Goal: Task Accomplishment & Management: Complete application form

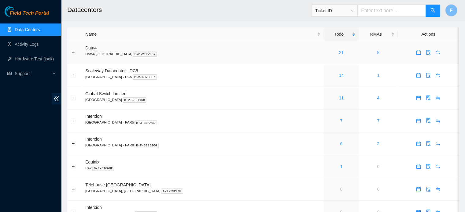
click at [339, 53] on link "21" at bounding box center [341, 52] width 5 height 5
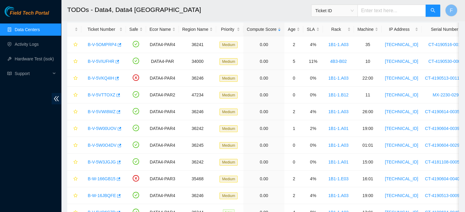
scroll to position [29, 0]
click at [106, 46] on link "B-V-5OMPRP4" at bounding box center [102, 44] width 29 height 5
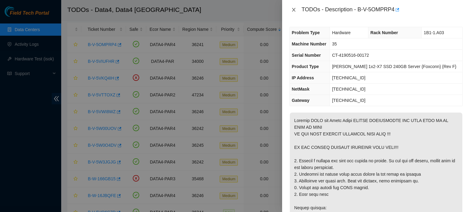
click at [296, 8] on button "Close" at bounding box center [293, 10] width 9 height 6
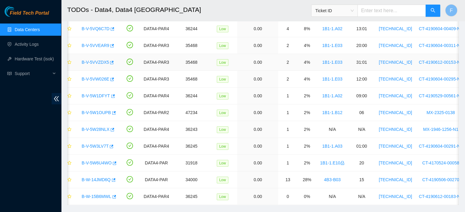
scroll to position [228, 0]
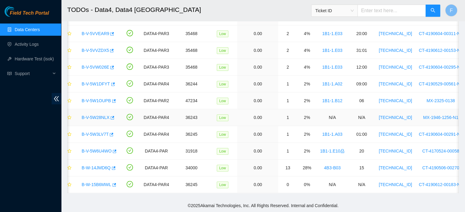
click at [103, 115] on link "B-V-5W28NLX" at bounding box center [96, 117] width 28 height 5
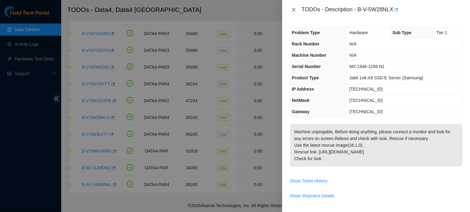
click at [293, 12] on icon "close" at bounding box center [293, 9] width 5 height 5
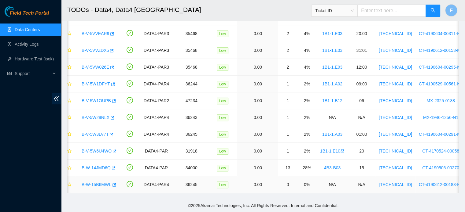
click at [102, 183] on link "B-W-15B6MWL" at bounding box center [97, 185] width 30 height 5
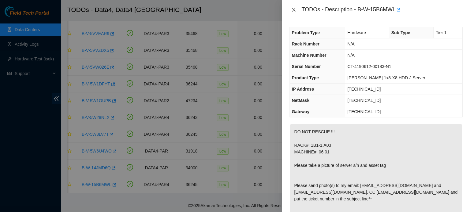
click at [292, 8] on icon "close" at bounding box center [293, 9] width 5 height 5
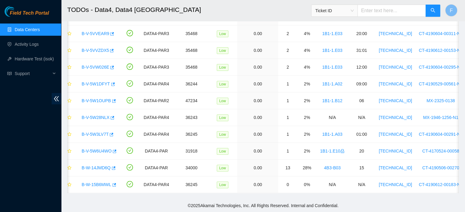
click at [44, 131] on div "Field Tech Portal Data Centers Activity Logs Hardware Test (isok) Support" at bounding box center [30, 109] width 61 height 206
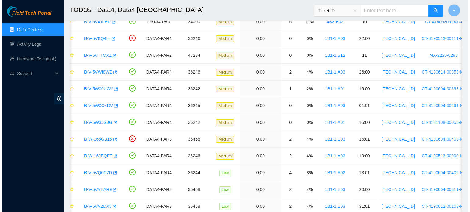
scroll to position [0, 0]
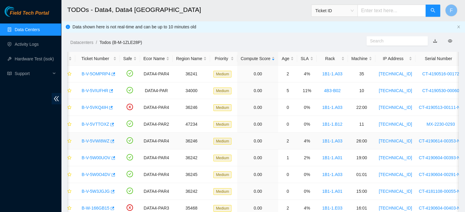
click at [104, 141] on link "B-V-5VWI8WZ" at bounding box center [96, 141] width 28 height 5
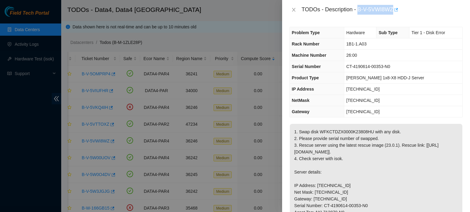
drag, startPoint x: 358, startPoint y: 8, endPoint x: 394, endPoint y: 9, distance: 36.1
click at [394, 9] on div "TODOs - Description - B-V-5VWI8WZ" at bounding box center [381, 10] width 161 height 10
copy div "B-V-5VWI8WZ"
click at [293, 9] on icon "close" at bounding box center [293, 9] width 5 height 5
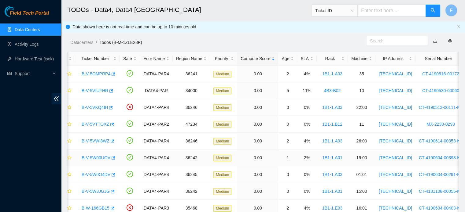
click at [97, 159] on link "B-V-5W00UOV" at bounding box center [96, 158] width 29 height 5
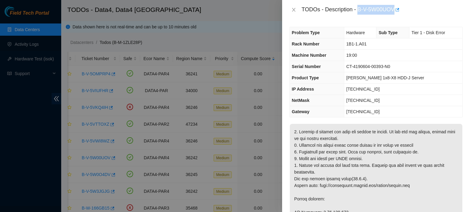
drag, startPoint x: 359, startPoint y: 8, endPoint x: 394, endPoint y: 8, distance: 35.5
click at [394, 8] on div "TODOs - Description - B-V-5W00UOV" at bounding box center [381, 10] width 161 height 10
copy div "B-V-5W00UOV"
click at [295, 8] on icon "close" at bounding box center [293, 9] width 5 height 5
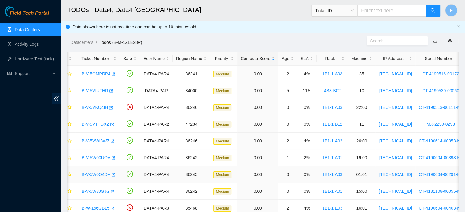
click at [97, 176] on link "B-V-5W0O4DV" at bounding box center [96, 174] width 29 height 5
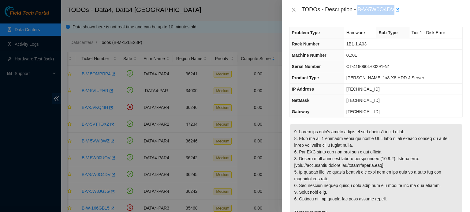
drag, startPoint x: 358, startPoint y: 7, endPoint x: 394, endPoint y: 9, distance: 36.5
click at [394, 9] on div "TODOs - Description - B-V-5W0O4DV" at bounding box center [381, 10] width 161 height 10
copy div "B-V-5W0O4DV"
click at [292, 10] on icon "close" at bounding box center [293, 9] width 5 height 5
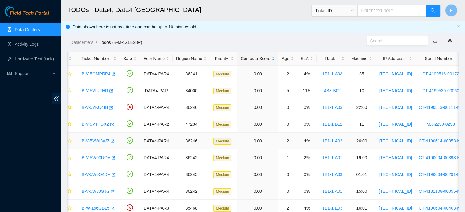
click at [100, 139] on link "B-V-5VWI8WZ" at bounding box center [96, 141] width 28 height 5
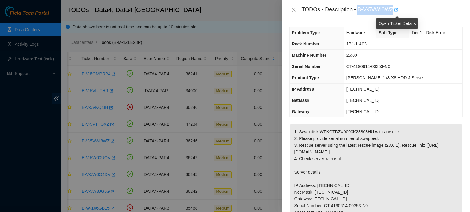
drag, startPoint x: 359, startPoint y: 9, endPoint x: 394, endPoint y: 9, distance: 35.2
click at [394, 9] on div "TODOs - Description - B-V-5VWI8WZ" at bounding box center [381, 10] width 161 height 10
copy div "B-V-5VWI8WZ"
click at [294, 10] on icon "close" at bounding box center [293, 9] width 5 height 5
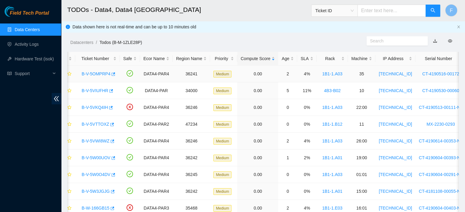
click at [95, 73] on link "B-V-5OMPRP4" at bounding box center [96, 74] width 29 height 5
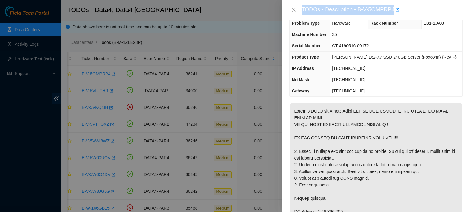
scroll to position [10, 0]
click at [295, 9] on icon "close" at bounding box center [293, 9] width 5 height 5
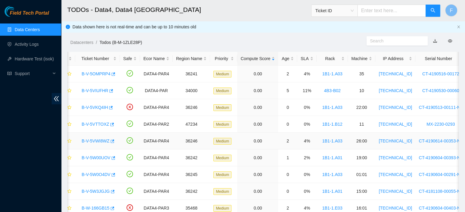
click at [102, 138] on div "B-V-5VWI8WZ" at bounding box center [98, 141] width 38 height 10
click at [102, 140] on link "B-V-5VWI8WZ" at bounding box center [96, 141] width 28 height 5
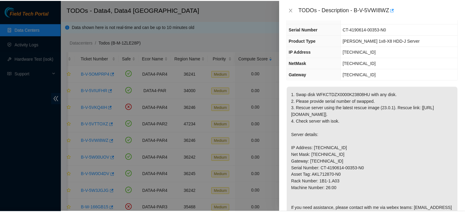
scroll to position [0, 0]
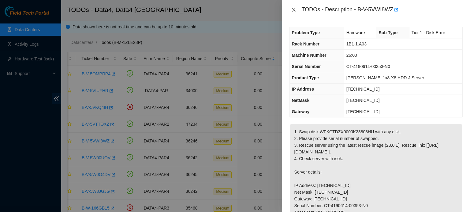
click at [292, 9] on icon "close" at bounding box center [293, 9] width 5 height 5
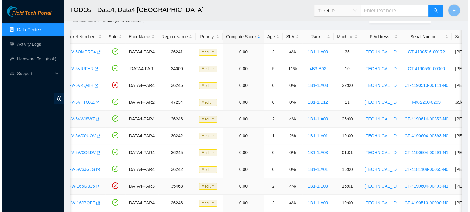
scroll to position [22, 0]
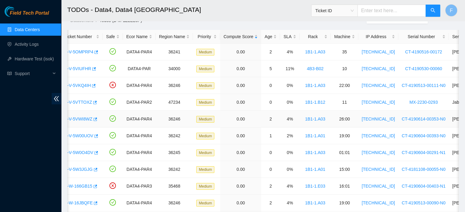
click at [81, 121] on link "B-V-5VWI8WZ" at bounding box center [79, 119] width 28 height 5
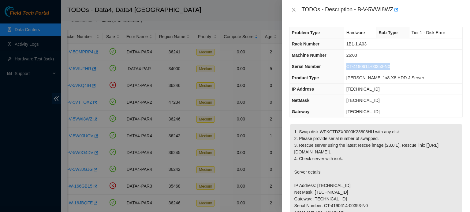
drag, startPoint x: 390, startPoint y: 66, endPoint x: 344, endPoint y: 66, distance: 46.2
click at [344, 66] on td "CT-4190614-00353-N0" at bounding box center [403, 66] width 118 height 11
copy span "CT-4190614-00353-N0"
drag, startPoint x: 368, startPoint y: 143, endPoint x: 318, endPoint y: 145, distance: 50.5
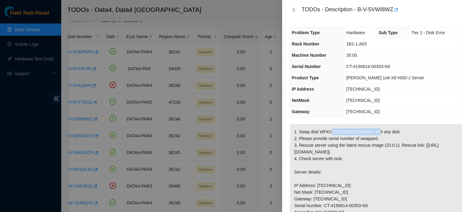
copy p "WFKCTDZX0000K23808HU"
drag, startPoint x: 375, startPoint y: 89, endPoint x: 345, endPoint y: 90, distance: 29.7
click at [345, 90] on td "95.100.202.172" at bounding box center [403, 89] width 118 height 11
copy span "95.100.202.172"
drag, startPoint x: 371, startPoint y: 45, endPoint x: 340, endPoint y: 46, distance: 30.6
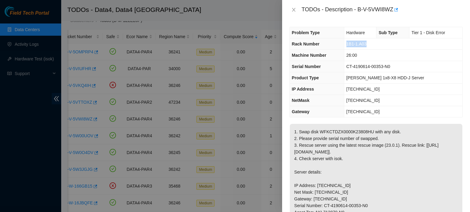
click at [340, 46] on tr "Rack Number 1B1-1.A03" at bounding box center [375, 44] width 172 height 11
copy tr "1B1-1.A03"
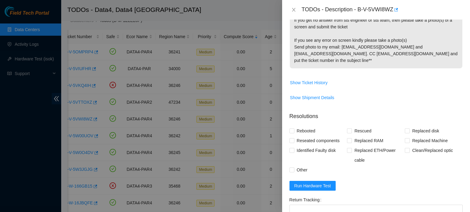
scroll to position [330, 0]
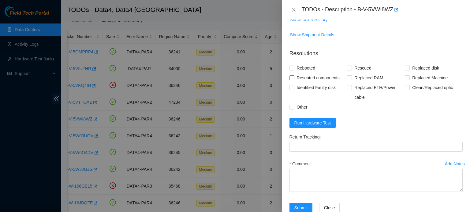
click at [311, 83] on span "Reseated components" at bounding box center [318, 78] width 48 height 10
click at [293, 80] on input "Reseated components" at bounding box center [291, 78] width 4 height 4
checkbox input "true"
click at [356, 73] on span "Rescued" at bounding box center [363, 68] width 22 height 10
click at [351, 70] on input "Rescued" at bounding box center [349, 68] width 4 height 4
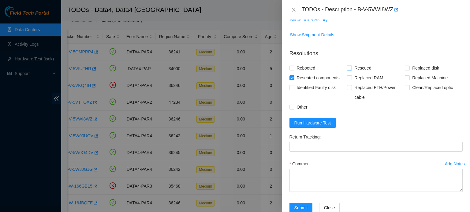
checkbox input "true"
click at [313, 73] on span "Rebooted" at bounding box center [306, 68] width 24 height 10
click at [293, 70] on input "Rebooted" at bounding box center [291, 68] width 4 height 4
checkbox input "true"
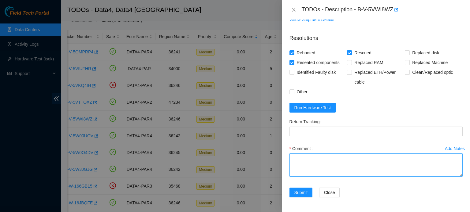
click at [319, 162] on textarea "Comment" at bounding box center [375, 165] width 173 height 23
paste textarea "Identified server S/N: CT-4190614-00353-N0, powered it off by using ON/OFF butt…"
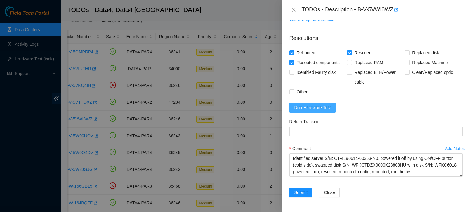
click at [323, 106] on span "Run Hardware Test" at bounding box center [312, 108] width 37 height 7
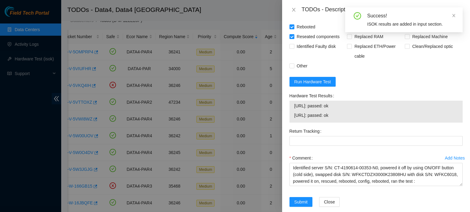
drag, startPoint x: 345, startPoint y: 142, endPoint x: 292, endPoint y: 132, distance: 54.2
click at [292, 123] on div "95.100.202.172: passed: ok 95.100.202.173: passed: ok" at bounding box center [375, 112] width 173 height 22
copy tbody "95.100.202.172: passed: ok 95.100.202.173: passed: ok"
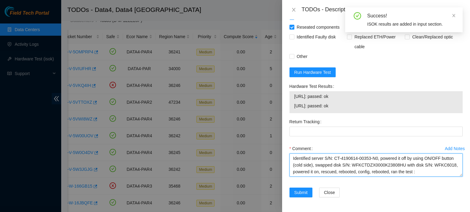
click at [416, 173] on textarea "Identified server S/N: CT-4190614-00353-N0, powered it off by using ON/OFF butt…" at bounding box center [375, 165] width 173 height 23
paste textarea "95.100.202.172: passed: ok 95.100.202.173: passed: ok"
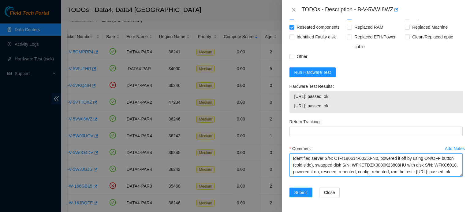
scroll to position [12, 0]
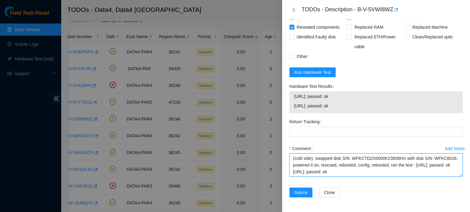
click at [293, 167] on textarea "Identified server S/N: CT-4190614-00353-N0, powered it off by using ON/OFF butt…" at bounding box center [375, 165] width 173 height 23
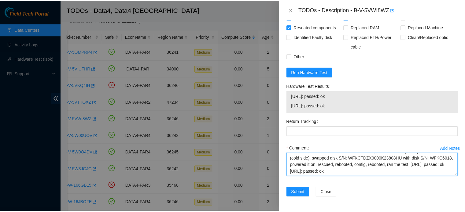
scroll to position [0, 0]
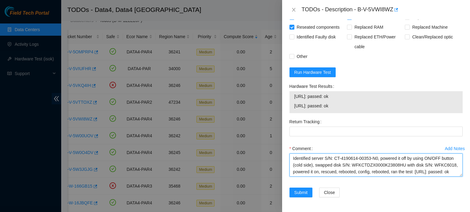
drag, startPoint x: 356, startPoint y: 175, endPoint x: 264, endPoint y: 143, distance: 96.9
click at [264, 143] on div "TODOs - Description - B-V-5VWI8WZ Problem Type Hardware Sub Type Tier 1 - Disk …" at bounding box center [235, 106] width 470 height 212
type textarea "Identified server S/N: CT-4190614-00353-N0, powered it off by using ON/OFF butt…"
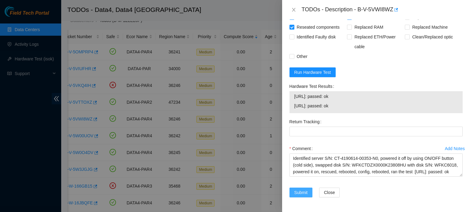
click at [305, 193] on span "Submit" at bounding box center [300, 193] width 13 height 7
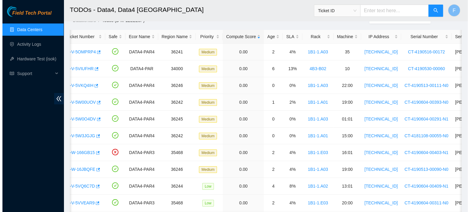
scroll to position [168, 0]
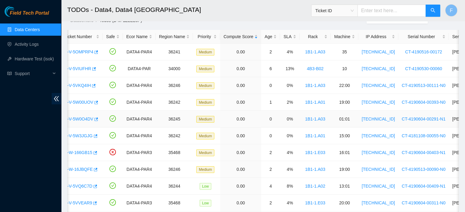
click at [84, 119] on link "B-V-5W0O4DV" at bounding box center [79, 119] width 29 height 5
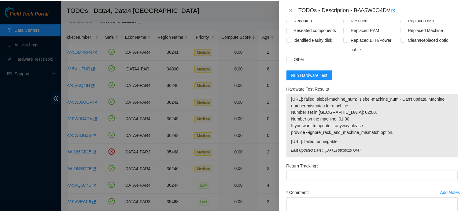
scroll to position [489, 0]
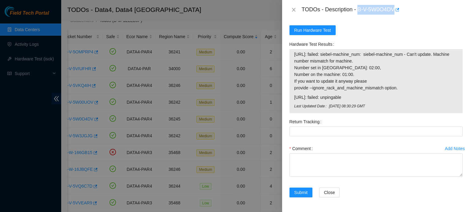
drag, startPoint x: 358, startPoint y: 7, endPoint x: 393, endPoint y: 6, distance: 35.2
click at [393, 6] on div "TODOs - Description - B-V-5W0O4DV" at bounding box center [381, 10] width 161 height 10
copy div "B-V-5W0O4DV"
click at [293, 6] on div "TODOs - Description - B-V-5W0O4DV" at bounding box center [375, 10] width 173 height 10
click at [293, 9] on icon "close" at bounding box center [293, 9] width 5 height 5
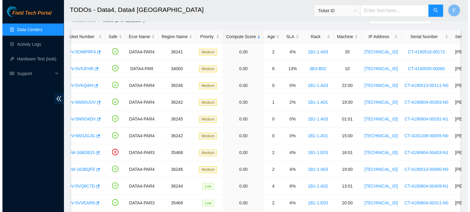
scroll to position [168, 0]
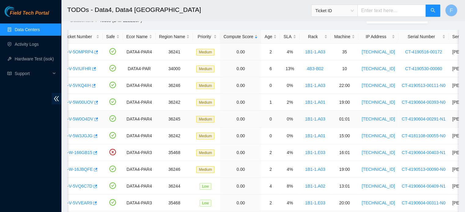
click at [88, 118] on link "B-V-5W0O4DV" at bounding box center [79, 119] width 29 height 5
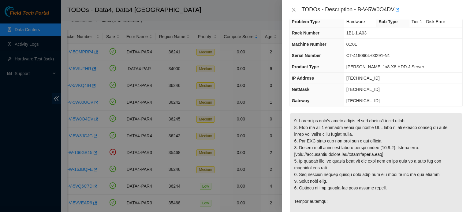
scroll to position [13, 0]
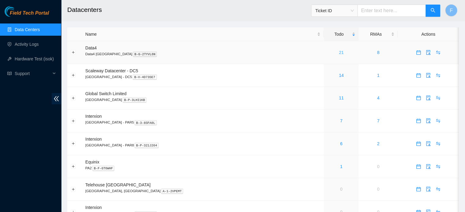
click at [339, 55] on link "21" at bounding box center [341, 52] width 5 height 5
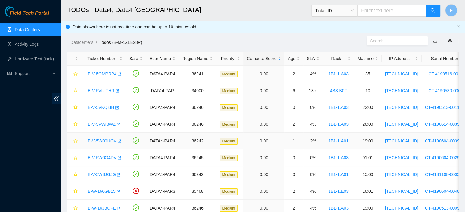
click at [105, 140] on link "B-V-5W00UOV" at bounding box center [102, 141] width 29 height 5
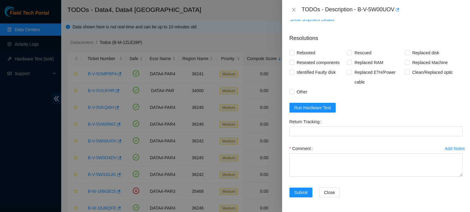
scroll to position [398, 0]
click at [321, 113] on button "Run Hardware Test" at bounding box center [312, 108] width 46 height 10
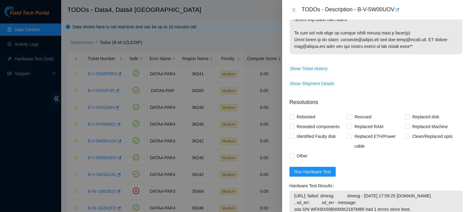
scroll to position [301, 0]
click at [324, 72] on span "Show Ticket History" at bounding box center [309, 68] width 38 height 7
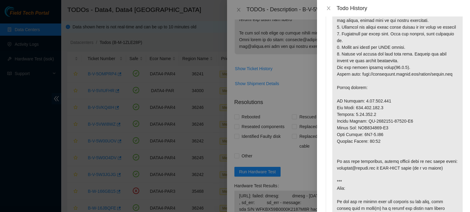
scroll to position [0, 0]
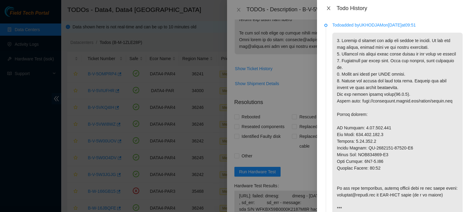
click at [328, 6] on icon "close" at bounding box center [328, 8] width 5 height 5
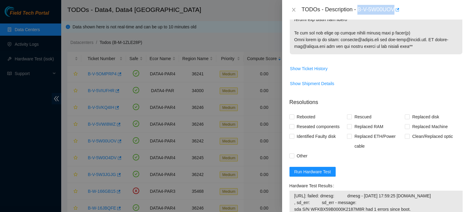
drag, startPoint x: 394, startPoint y: 9, endPoint x: 359, endPoint y: 9, distance: 34.9
click at [359, 9] on div "TODOs - Description - B-V-5W00UOV" at bounding box center [381, 10] width 161 height 10
copy div "B-V-5W00UOV"
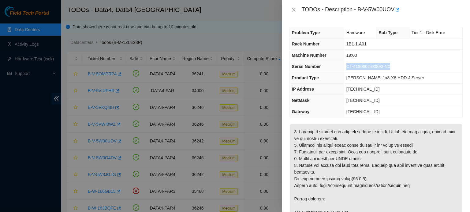
drag, startPoint x: 389, startPoint y: 66, endPoint x: 346, endPoint y: 64, distance: 42.6
click at [346, 64] on span "CT-4190604-00393-N0" at bounding box center [368, 66] width 44 height 5
copy span "CT-4190604-00393-N0"
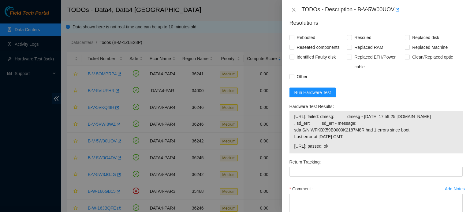
scroll to position [299, 0]
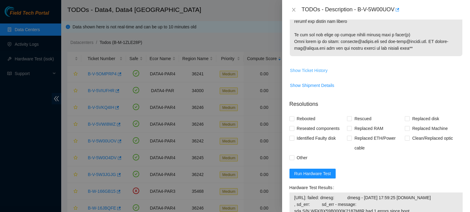
click at [324, 74] on span "Show Ticket History" at bounding box center [309, 70] width 38 height 7
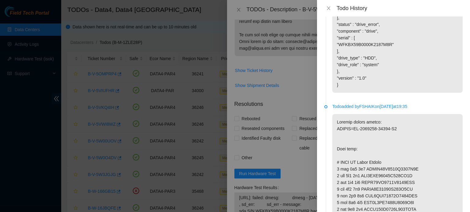
scroll to position [406, 0]
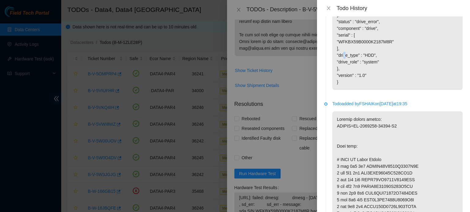
drag, startPoint x: 359, startPoint y: 95, endPoint x: 355, endPoint y: 95, distance: 3.7
drag, startPoint x: 388, startPoint y: 94, endPoint x: 337, endPoint y: 93, distance: 50.8
copy p "WFKBX59B0000K2187M8R"
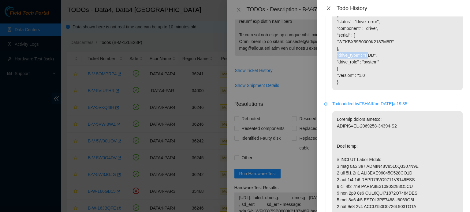
click at [328, 7] on icon "close" at bounding box center [328, 8] width 5 height 5
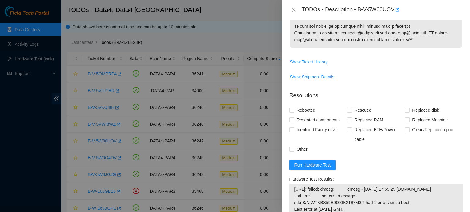
scroll to position [307, 0]
click at [319, 66] on span "Show Ticket History" at bounding box center [309, 62] width 38 height 7
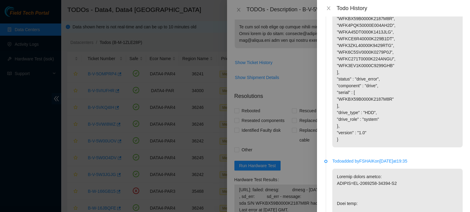
scroll to position [352, 0]
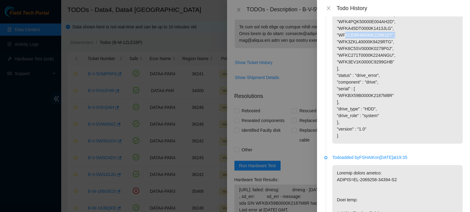
drag, startPoint x: 386, startPoint y: 80, endPoint x: 338, endPoint y: 82, distance: 47.7
click at [338, 82] on p "{ "nocc_procedure" : "https://www.nocc.akamai.com/alertproc/view.cgi?id=2145", …" at bounding box center [397, 45] width 130 height 197
copy p "WFKA45DT0000K1413JLG"
click at [329, 6] on icon "close" at bounding box center [328, 8] width 5 height 5
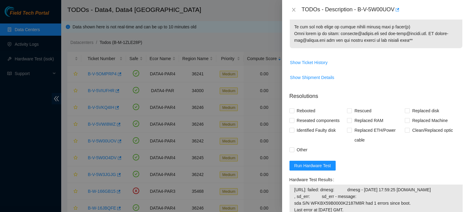
scroll to position [0, 0]
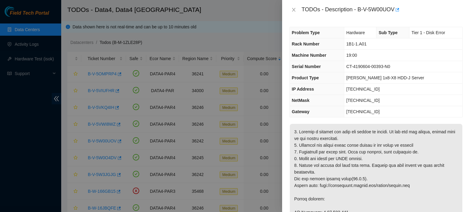
click at [403, 65] on td "CT-4190604-00393-N0" at bounding box center [403, 66] width 118 height 11
drag, startPoint x: 371, startPoint y: 89, endPoint x: 345, endPoint y: 90, distance: 26.3
click at [345, 90] on td "2.21.132.204" at bounding box center [403, 89] width 118 height 11
copy span "2.21.132.204"
drag, startPoint x: 367, startPoint y: 45, endPoint x: 345, endPoint y: 45, distance: 22.3
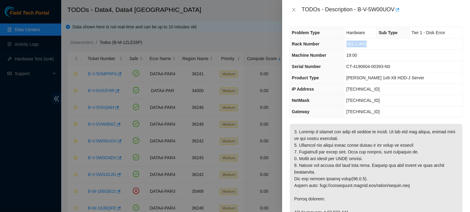
click at [345, 45] on td "1B1-1.A01" at bounding box center [403, 44] width 118 height 11
copy span "1B1-1.A01"
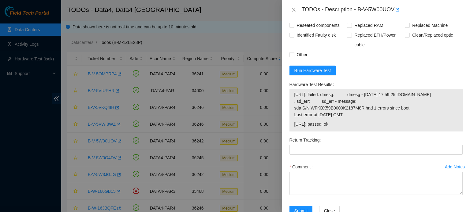
scroll to position [433, 0]
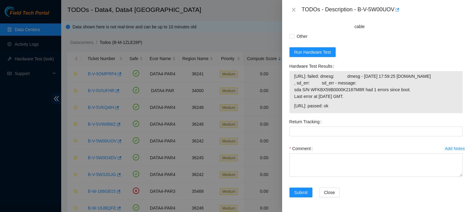
click at [315, 154] on div "Comment" at bounding box center [375, 149] width 173 height 10
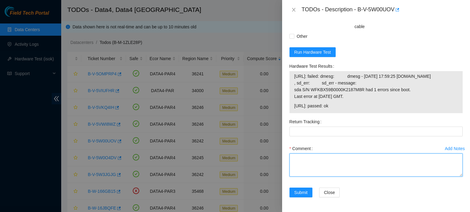
click at [314, 177] on textarea "Comment" at bounding box center [375, 165] width 173 height 23
paste textarea "B-V-5W00UOV: Identified server S/N: CT-4190604-00393-N0, power it off by using …"
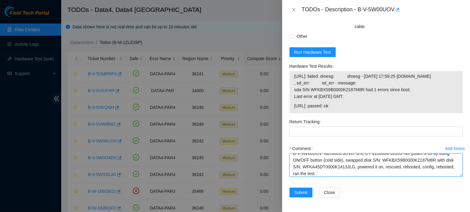
scroll to position [0, 0]
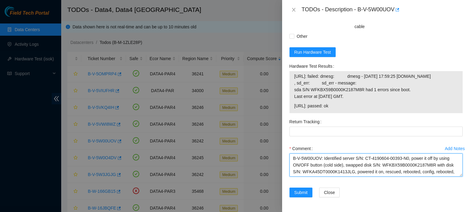
drag, startPoint x: 323, startPoint y: 187, endPoint x: 252, endPoint y: 182, distance: 70.5
click at [252, 182] on div "TODOs - Description - B-V-5W00UOV Problem Type Hardware Sub Type Tier 1 - Disk …" at bounding box center [235, 106] width 470 height 212
type textarea "Identified server S/N: CT-4190604-00393-N0, power it off by using ON/OFF button…"
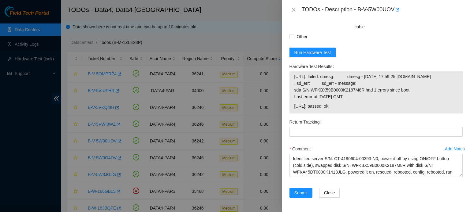
checkbox input "true"
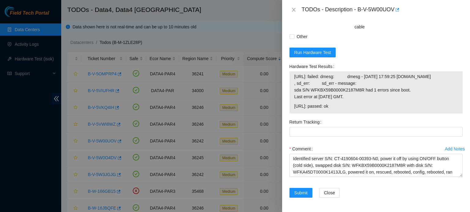
checkbox input "true"
click at [325, 12] on span "Reseated components" at bounding box center [318, 7] width 48 height 10
click at [293, 9] on input "Reseated components" at bounding box center [291, 7] width 4 height 4
checkbox input "true"
click at [296, 42] on span "Other" at bounding box center [302, 37] width 16 height 10
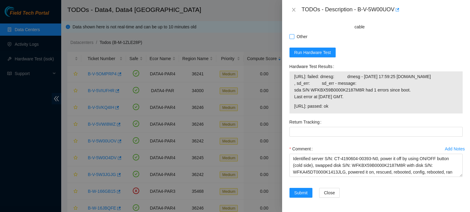
click at [293, 39] on input "Other" at bounding box center [291, 36] width 4 height 4
checkbox input "true"
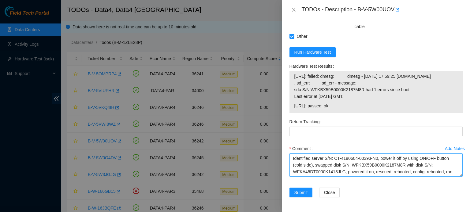
click at [441, 172] on textarea "Identified server S/N: CT-4190604-00393-N0, power it off by using ON/OFF button…" at bounding box center [375, 165] width 173 height 23
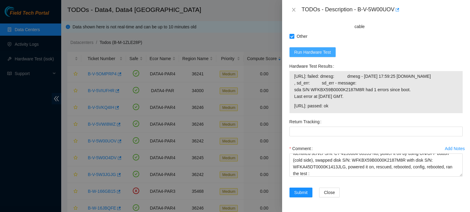
click at [320, 49] on span "Run Hardware Test" at bounding box center [312, 52] width 37 height 7
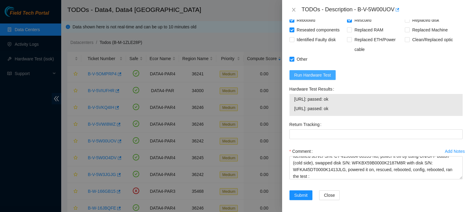
scroll to position [433, 0]
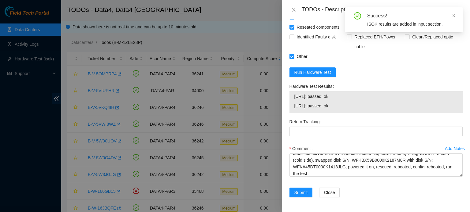
drag, startPoint x: 342, startPoint y: 105, endPoint x: 291, endPoint y: 98, distance: 51.0
click at [291, 98] on div "2.21.132.204: passed: ok 2.21.132.205: passed: ok" at bounding box center [375, 102] width 173 height 22
copy tbody "2.21.132.204: passed: ok 2.21.132.205: passed: ok"
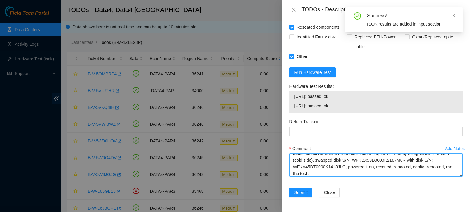
click at [319, 173] on textarea "Identified server S/N: CT-4190604-00393-N0, power it off by using ON/OFF button…" at bounding box center [375, 165] width 173 height 23
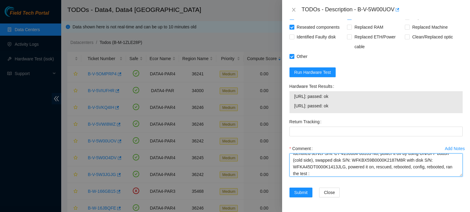
paste textarea "2.21.132.204: passed: ok 2.21.132.205: passed: ok"
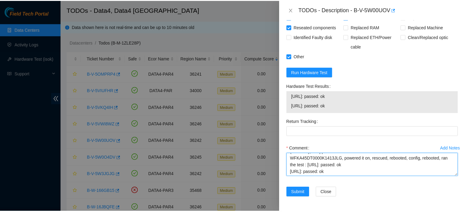
scroll to position [0, 0]
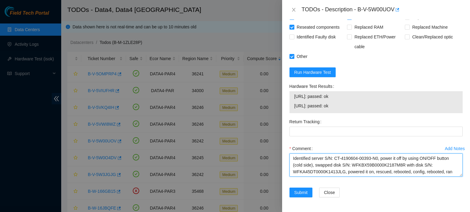
drag, startPoint x: 344, startPoint y: 174, endPoint x: 287, endPoint y: 150, distance: 61.0
click at [287, 150] on div "Add Notes Comment Identified server S/N: CT-4190604-00393-N0, power it off by u…" at bounding box center [376, 166] width 178 height 44
type textarea "Identified server S/N: CT-4190604-00393-N0, power it off by using ON/OFF button…"
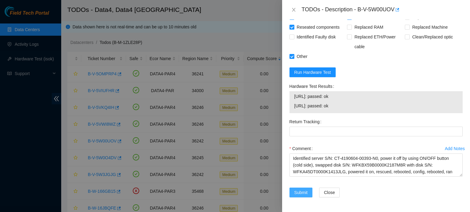
click at [305, 193] on span "Submit" at bounding box center [300, 193] width 13 height 7
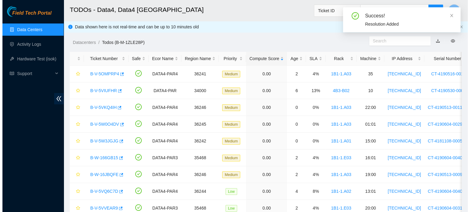
scroll to position [168, 0]
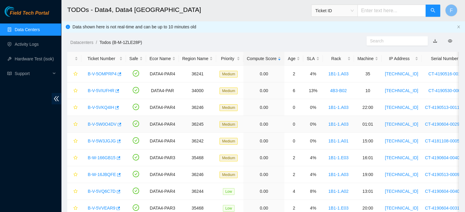
click at [107, 124] on link "B-V-5W0O4DV" at bounding box center [102, 124] width 29 height 5
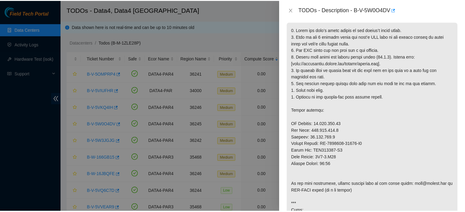
scroll to position [0, 0]
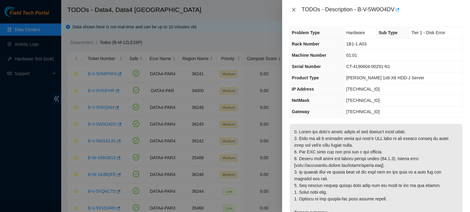
click at [292, 10] on icon "close" at bounding box center [293, 9] width 5 height 5
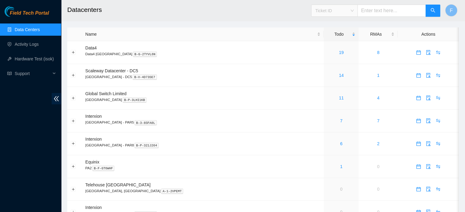
click at [347, 15] on div "Ticket ID" at bounding box center [335, 11] width 46 height 10
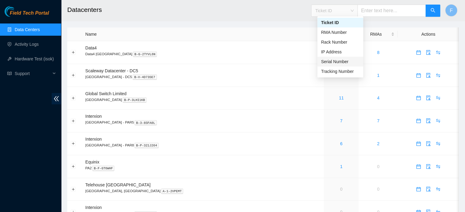
click at [335, 61] on div "Serial Number" at bounding box center [340, 61] width 39 height 7
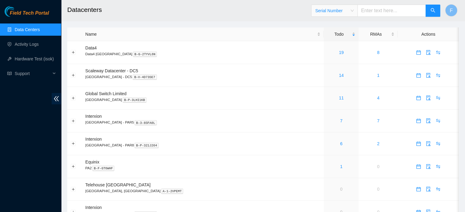
click at [378, 11] on input "text" at bounding box center [391, 11] width 68 height 12
paste input "MX-1946-1256"
type input "MX-1946-1256"
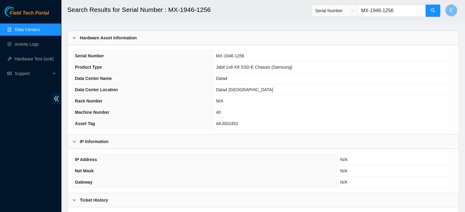
scroll to position [69, 0]
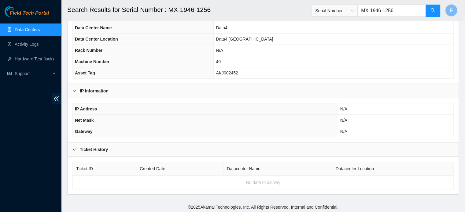
click at [77, 147] on div at bounding box center [75, 149] width 7 height 7
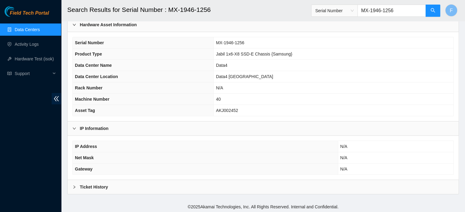
scroll to position [0, 0]
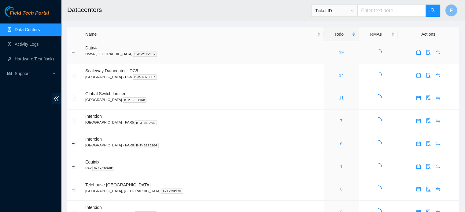
click at [339, 53] on link "19" at bounding box center [341, 52] width 5 height 5
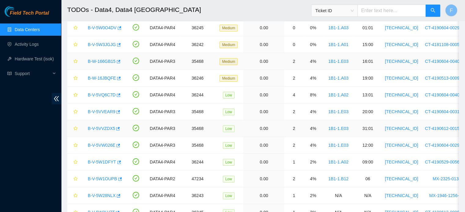
scroll to position [97, 0]
click at [107, 127] on link "B-V-5VVZDX5" at bounding box center [101, 128] width 27 height 5
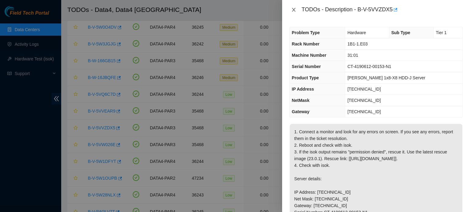
click at [295, 10] on icon "close" at bounding box center [293, 9] width 5 height 5
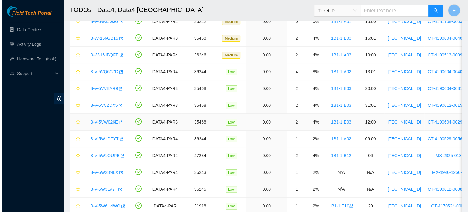
scroll to position [178, 0]
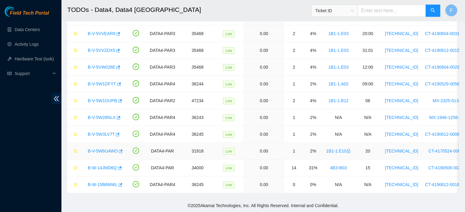
click at [111, 149] on link "B-V-5W6U4WO" at bounding box center [103, 151] width 30 height 5
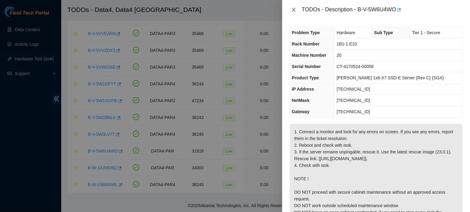
click at [292, 11] on icon "close" at bounding box center [293, 9] width 5 height 5
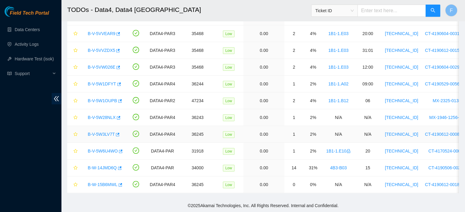
click at [100, 132] on link "B-V-5W3LV7T" at bounding box center [101, 134] width 27 height 5
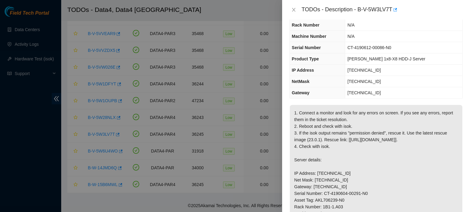
scroll to position [18, 0]
drag, startPoint x: 358, startPoint y: 9, endPoint x: 392, endPoint y: 8, distance: 34.3
click at [392, 8] on div "TODOs - Description - B-V-5W3LV7T" at bounding box center [381, 10] width 161 height 10
copy div "B-V-5W3LV7T"
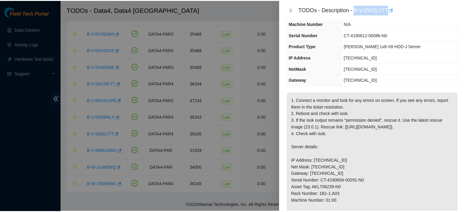
scroll to position [32, 0]
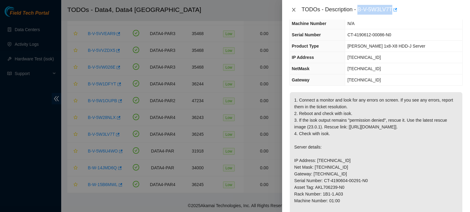
click at [295, 9] on icon "close" at bounding box center [293, 9] width 5 height 5
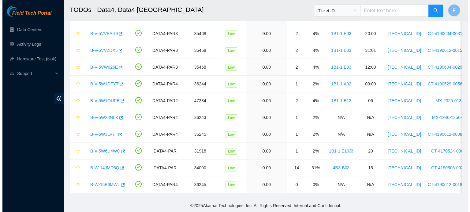
scroll to position [45, 0]
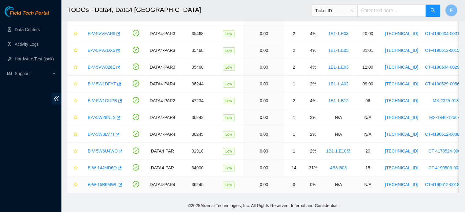
click at [108, 183] on link "B-W-15B6MWL" at bounding box center [103, 185] width 30 height 5
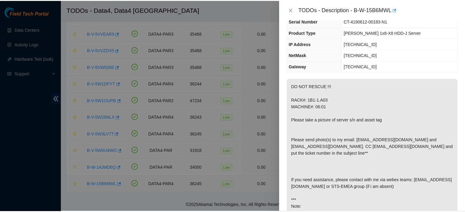
scroll to position [32, 0]
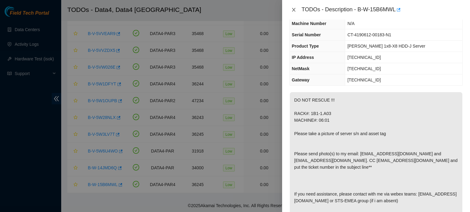
click at [294, 7] on icon "close" at bounding box center [293, 9] width 5 height 5
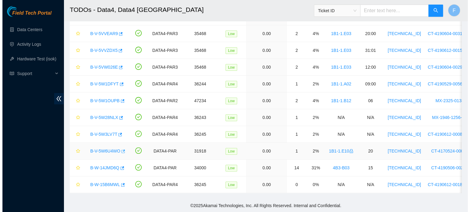
scroll to position [45, 0]
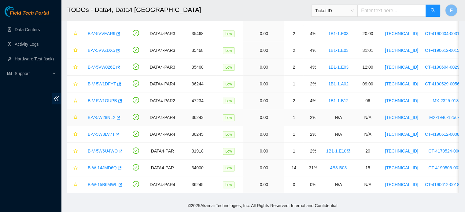
click at [104, 115] on link "B-V-5W28NLX" at bounding box center [102, 117] width 28 height 5
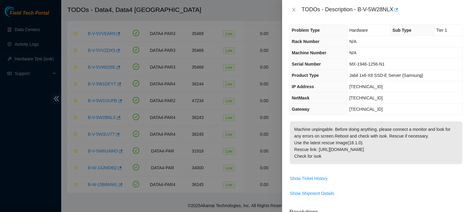
scroll to position [0, 0]
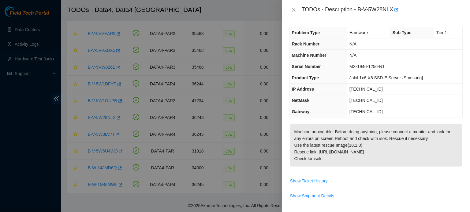
click at [358, 9] on div "TODOs - Description - B-V-5W28NLX" at bounding box center [381, 10] width 161 height 10
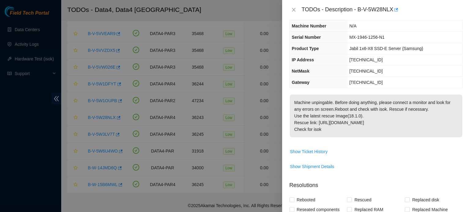
scroll to position [33, 0]
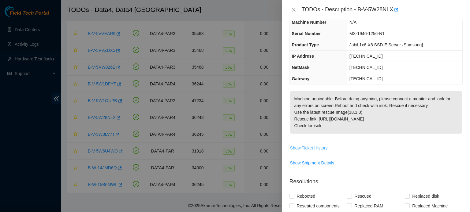
click at [326, 149] on span "Show Ticket History" at bounding box center [309, 148] width 38 height 7
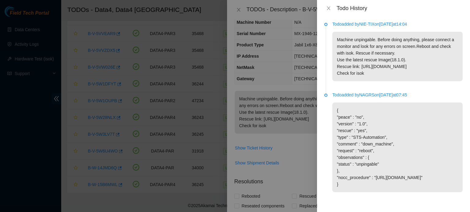
scroll to position [0, 0]
click at [326, 9] on icon "close" at bounding box center [328, 8] width 5 height 5
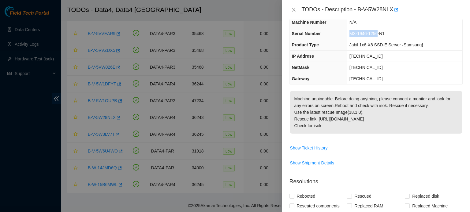
drag, startPoint x: 378, startPoint y: 33, endPoint x: 351, endPoint y: 35, distance: 27.3
click at [351, 35] on span "MX-1946-1256-N1" at bounding box center [366, 33] width 35 height 5
copy span "MX-1946-1256"
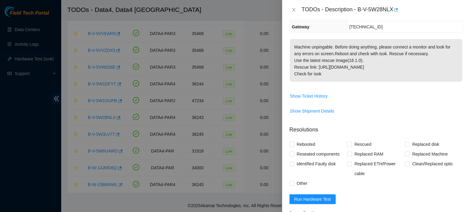
scroll to position [87, 0]
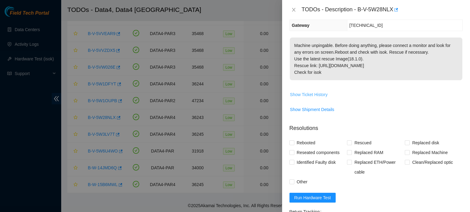
click at [314, 95] on span "Show Ticket History" at bounding box center [309, 94] width 38 height 7
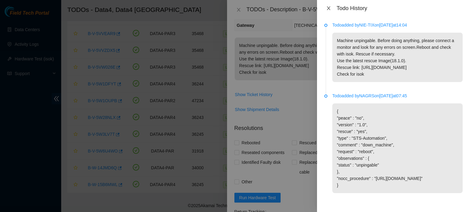
click at [330, 9] on icon "close" at bounding box center [328, 8] width 5 height 5
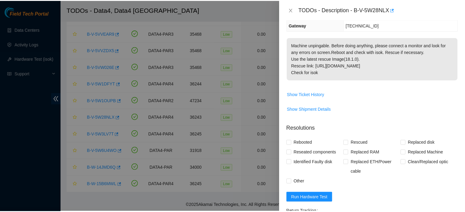
scroll to position [0, 0]
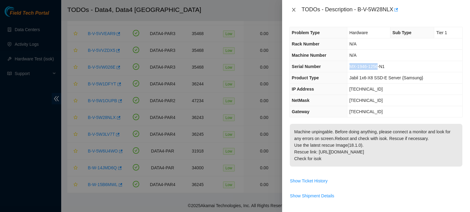
click at [291, 9] on icon "close" at bounding box center [293, 9] width 5 height 5
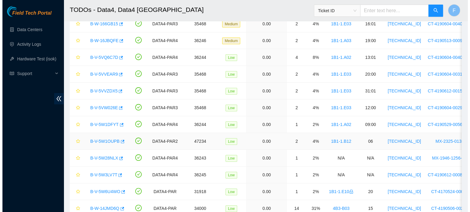
scroll to position [131, 0]
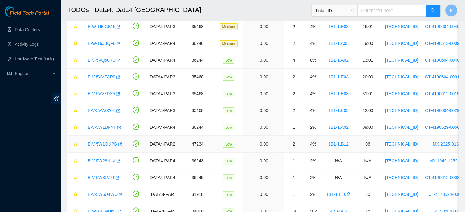
click at [110, 143] on link "B-V-5W1OUPB" at bounding box center [102, 144] width 29 height 5
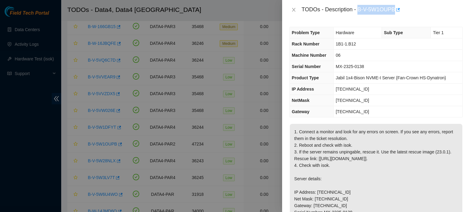
drag, startPoint x: 358, startPoint y: 9, endPoint x: 395, endPoint y: 9, distance: 36.7
click at [395, 9] on div "TODOs - Description - B-V-5W1OUPB" at bounding box center [381, 10] width 161 height 10
copy div "B-V-5W1OUPB"
drag, startPoint x: 370, startPoint y: 67, endPoint x: 335, endPoint y: 68, distance: 34.9
click at [335, 68] on td "MX-2325-0138" at bounding box center [397, 66] width 129 height 11
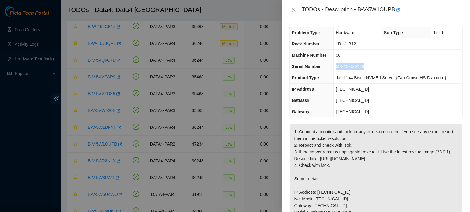
copy span "MX-2325-0138"
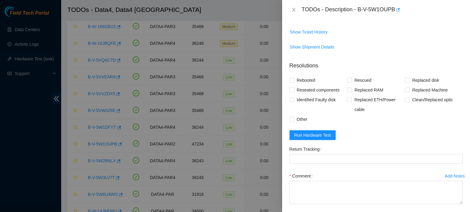
scroll to position [279, 0]
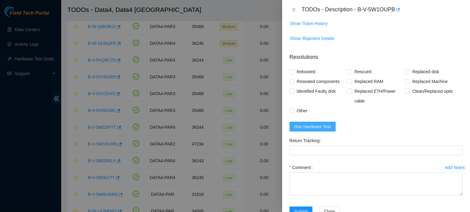
click at [325, 130] on span "Run Hardware Test" at bounding box center [312, 127] width 37 height 7
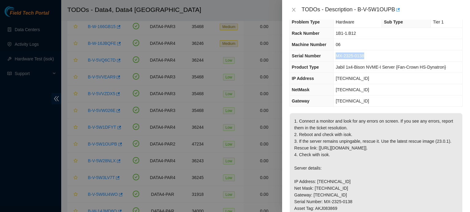
scroll to position [0, 0]
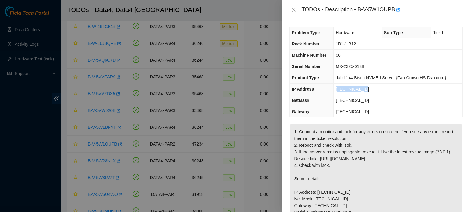
drag, startPoint x: 365, startPoint y: 90, endPoint x: 335, endPoint y: 89, distance: 30.0
click at [335, 89] on td "95.101.134.37" at bounding box center [397, 89] width 129 height 11
copy span "95.101.134.37"
drag, startPoint x: 359, startPoint y: 44, endPoint x: 330, endPoint y: 43, distance: 28.4
click at [330, 43] on tr "Rack Number 1B1-1.B12" at bounding box center [375, 44] width 172 height 11
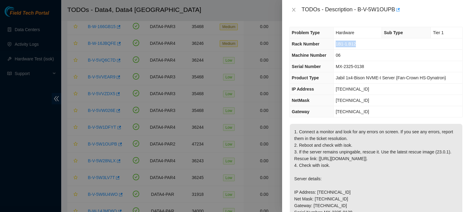
copy tr "1B1-1.B12"
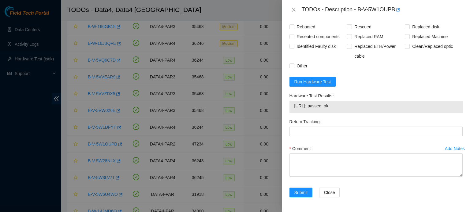
scroll to position [299, 0]
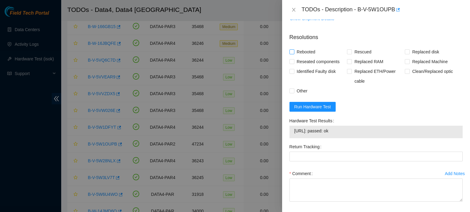
click at [314, 57] on span "Rebooted" at bounding box center [306, 52] width 24 height 10
click at [293, 54] on input "Rebooted" at bounding box center [291, 52] width 4 height 4
checkbox input "true"
click at [354, 57] on span "Rescued" at bounding box center [363, 52] width 22 height 10
click at [351, 54] on input "Rescued" at bounding box center [349, 52] width 4 height 4
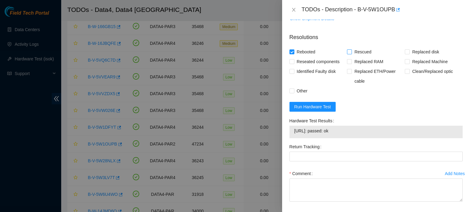
checkbox input "true"
click at [299, 96] on span "Other" at bounding box center [302, 91] width 16 height 10
click at [293, 93] on input "Other" at bounding box center [291, 91] width 4 height 4
checkbox input "true"
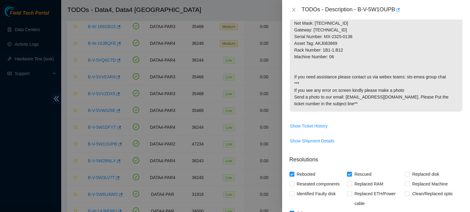
scroll to position [343, 0]
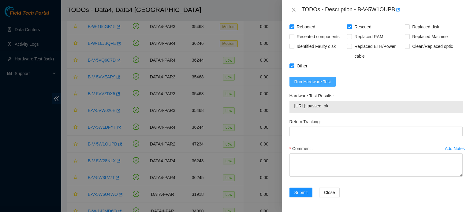
click at [324, 78] on button "Run Hardware Test" at bounding box center [312, 82] width 46 height 10
drag, startPoint x: 350, startPoint y: 105, endPoint x: 292, endPoint y: 106, distance: 57.5
click at [292, 106] on div "95.101.134.37: passed: ok" at bounding box center [375, 107] width 173 height 13
copy tbody "95.101.134.37: passed: ok"
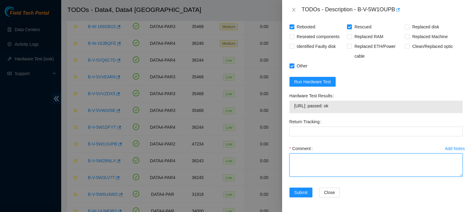
click at [312, 164] on textarea "Comment" at bounding box center [375, 165] width 173 height 23
paste textarea "Identified server S/N: MX-2325-0138,connected laptop on: black screen, unplugge…"
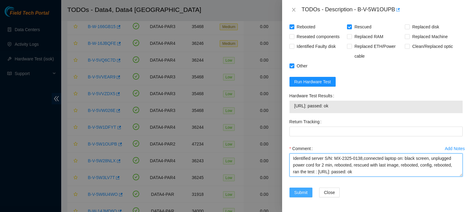
type textarea "Identified server S/N: MX-2325-0138,connected laptop on: black screen, unplugge…"
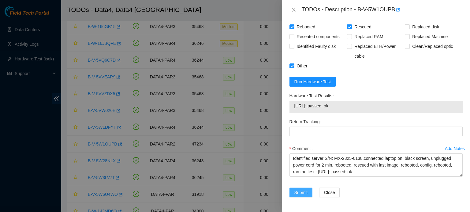
click at [299, 193] on span "Submit" at bounding box center [300, 193] width 13 height 7
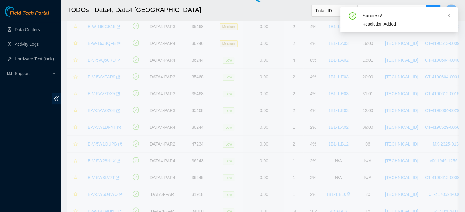
scroll to position [168, 0]
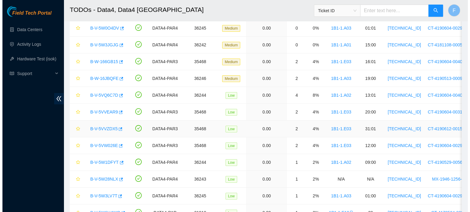
scroll to position [145, 0]
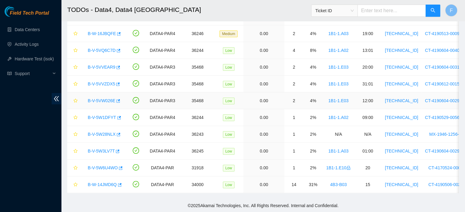
click at [106, 98] on link "B-V-5VW026E" at bounding box center [102, 100] width 28 height 5
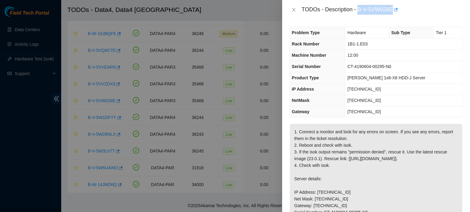
drag, startPoint x: 359, startPoint y: 7, endPoint x: 393, endPoint y: 7, distance: 33.9
click at [393, 7] on div "TODOs - Description - B-V-5VW026E" at bounding box center [381, 10] width 161 height 10
copy div "B-V-5VW026E"
drag, startPoint x: 402, startPoint y: 64, endPoint x: 353, endPoint y: 68, distance: 49.0
click at [353, 68] on tr "Serial Number CT-4190604-00295-N0" at bounding box center [375, 66] width 172 height 11
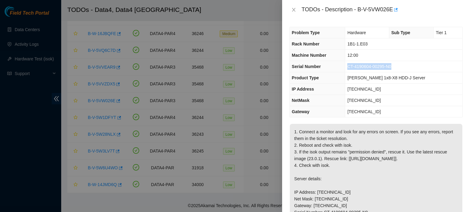
copy tr "CT-4190604-00295-N0"
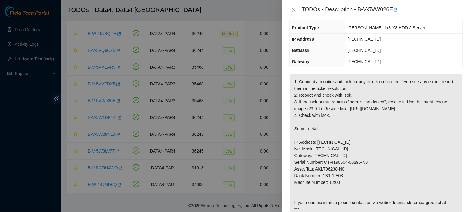
scroll to position [50, 0]
drag, startPoint x: 340, startPoint y: 149, endPoint x: 317, endPoint y: 149, distance: 22.9
click at [317, 149] on p "1. Connect a monitor and look for any errors on screen. If you see any errors, …" at bounding box center [375, 157] width 172 height 164
copy p "23.15.179.46"
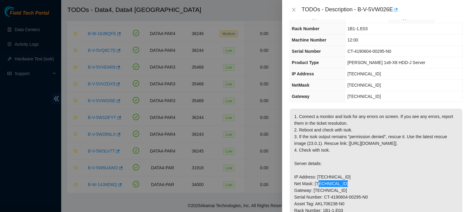
scroll to position [15, 0]
drag, startPoint x: 380, startPoint y: 27, endPoint x: 354, endPoint y: 29, distance: 26.4
click at [354, 29] on tr "Rack Number 1B1-1.E03" at bounding box center [375, 29] width 172 height 11
copy tr "1B1-1.E03"
click at [386, 131] on p "1. Connect a monitor and look for any errors on screen. If you see any errors, …" at bounding box center [375, 191] width 172 height 164
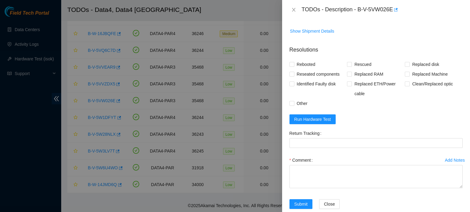
scroll to position [286, 0]
click at [311, 69] on span "Rebooted" at bounding box center [306, 65] width 24 height 10
click at [293, 66] on input "Rebooted" at bounding box center [291, 64] width 4 height 4
checkbox input "true"
click at [357, 69] on span "Rescued" at bounding box center [363, 65] width 22 height 10
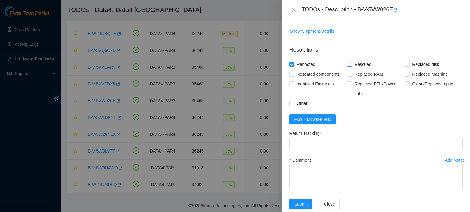
click at [351, 66] on input "Rescued" at bounding box center [349, 64] width 4 height 4
checkbox input "true"
click at [300, 109] on span "Other" at bounding box center [302, 104] width 16 height 10
click at [293, 105] on input "Other" at bounding box center [291, 103] width 4 height 4
checkbox input "true"
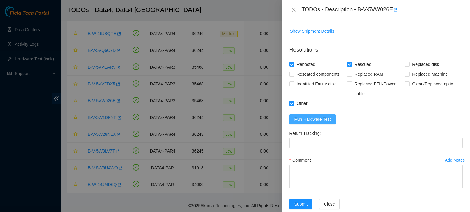
click at [319, 123] on span "Run Hardware Test" at bounding box center [312, 119] width 37 height 7
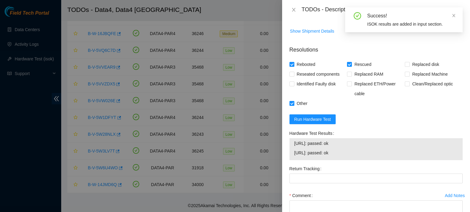
drag, startPoint x: 344, startPoint y: 172, endPoint x: 294, endPoint y: 163, distance: 51.1
click at [294, 159] on tbody "23.15.179.46: passed: ok 23.15.179.47: passed: ok" at bounding box center [376, 149] width 164 height 19
copy tbody "23.15.179.46: passed: ok 23.15.179.47: passed: ok"
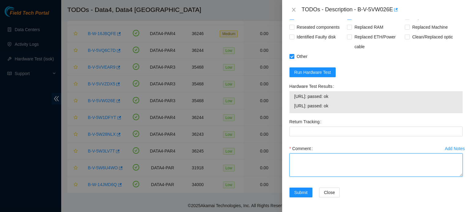
click at [330, 169] on textarea "Comment" at bounding box center [375, 165] width 173 height 23
paste textarea "Identified server S/N: CT-4190604-00295-N0, connected laptop on it: no signal, …"
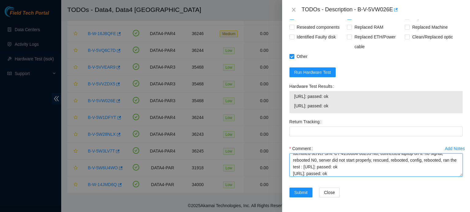
scroll to position [0, 0]
type textarea "Identified server S/N: CT-4190604-00295-N0, connected laptop on it: no signal, …"
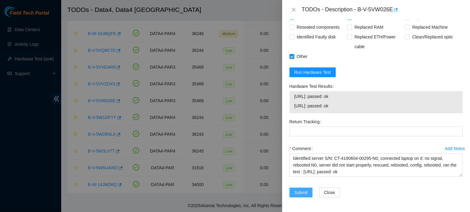
click at [302, 194] on span "Submit" at bounding box center [300, 193] width 13 height 7
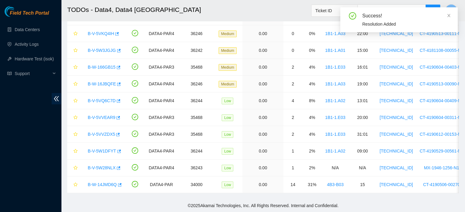
scroll to position [168, 0]
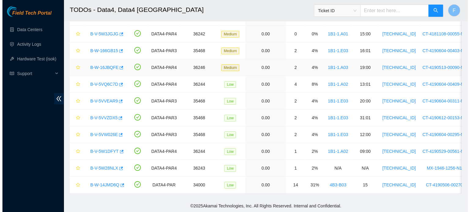
scroll to position [94, 0]
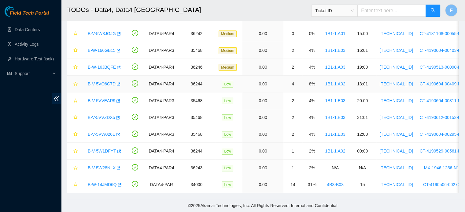
click at [104, 82] on link "B-V-5VQ6C7D" at bounding box center [102, 84] width 28 height 5
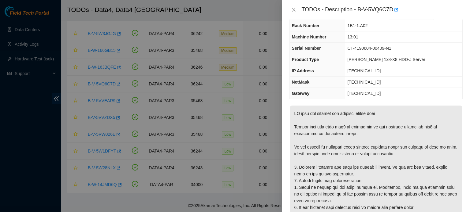
scroll to position [0, 0]
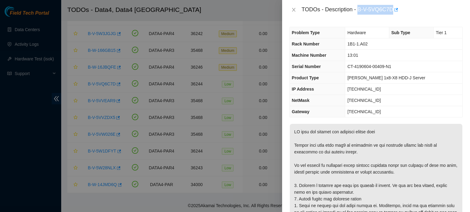
drag, startPoint x: 358, startPoint y: 7, endPoint x: 392, endPoint y: 6, distance: 34.3
click at [392, 6] on div "TODOs - Description - B-V-5VQ6C7D" at bounding box center [381, 10] width 161 height 10
copy div "B-V-5VQ6C7D"
click at [339, 80] on th "Product Type" at bounding box center [316, 77] width 55 height 11
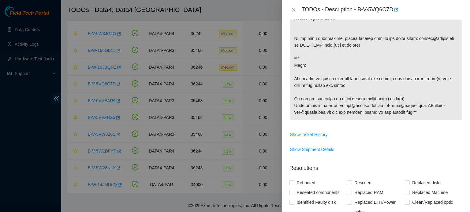
scroll to position [347, 0]
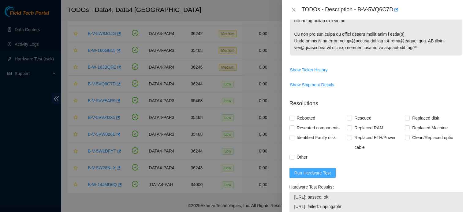
click at [315, 177] on span "Run Hardware Test" at bounding box center [312, 173] width 37 height 7
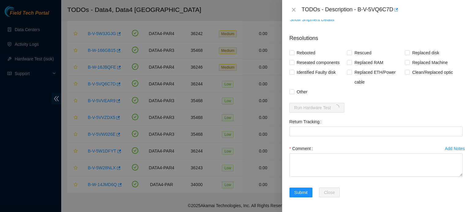
scroll to position [438, 0]
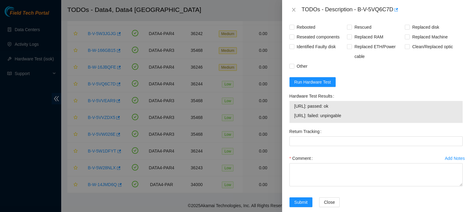
click at [358, 8] on div "TODOs - Description - B-V-5VQ6C7D" at bounding box center [381, 10] width 161 height 10
drag, startPoint x: 391, startPoint y: 8, endPoint x: 358, endPoint y: 8, distance: 32.7
click at [358, 8] on div "TODOs - Description - B-V-5VQ6C7D" at bounding box center [381, 10] width 161 height 10
click at [393, 8] on button "button" at bounding box center [395, 10] width 5 height 10
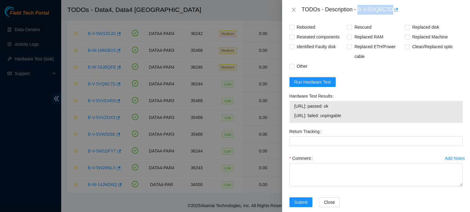
drag, startPoint x: 357, startPoint y: 7, endPoint x: 393, endPoint y: 9, distance: 35.2
click at [393, 9] on div "TODOs - Description - B-V-5VQ6C7D" at bounding box center [381, 10] width 161 height 10
copy div "B-V-5VQ6C7D"
click at [378, 61] on span "Replaced ETH/Power cable" at bounding box center [378, 52] width 53 height 20
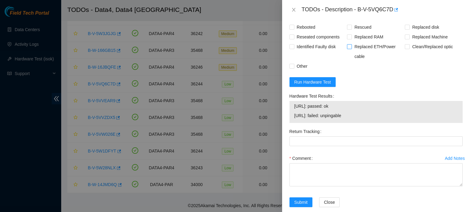
click at [351, 49] on input "Replaced ETH/Power cable" at bounding box center [349, 46] width 4 height 4
click at [378, 61] on span "Replaced ETH/Power cable" at bounding box center [378, 52] width 53 height 20
click at [351, 49] on input "Replaced ETH/Power cable" at bounding box center [349, 46] width 4 height 4
checkbox input "false"
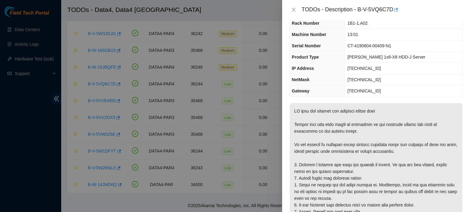
scroll to position [0, 0]
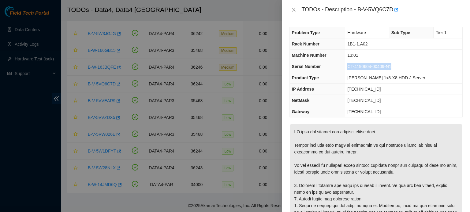
drag, startPoint x: 401, startPoint y: 65, endPoint x: 358, endPoint y: 68, distance: 42.9
click at [358, 68] on td "CT-4190604-00409-N1" at bounding box center [403, 66] width 117 height 11
copy span "CT-4190604-00409-N1"
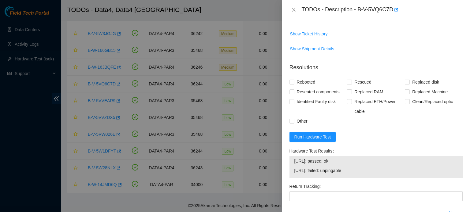
scroll to position [386, 0]
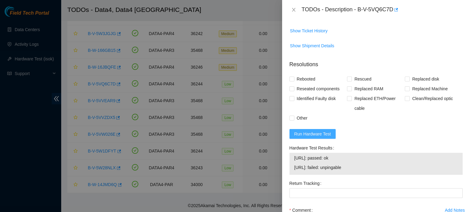
click at [315, 138] on span "Run Hardware Test" at bounding box center [312, 134] width 37 height 7
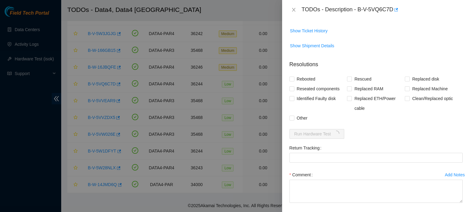
scroll to position [416, 0]
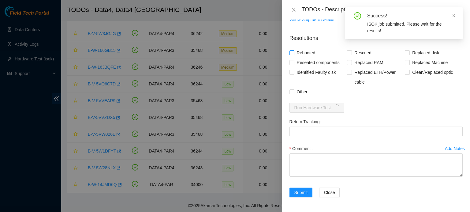
click at [311, 58] on span "Rebooted" at bounding box center [306, 53] width 24 height 10
click at [293, 55] on input "Rebooted" at bounding box center [291, 52] width 4 height 4
checkbox input "true"
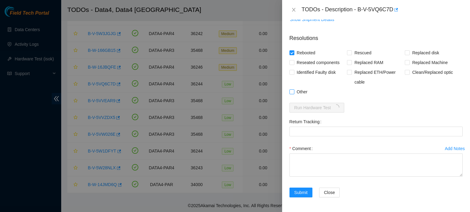
click at [298, 97] on span "Other" at bounding box center [302, 92] width 16 height 10
click at [293, 94] on input "Other" at bounding box center [291, 92] width 4 height 4
checkbox input "true"
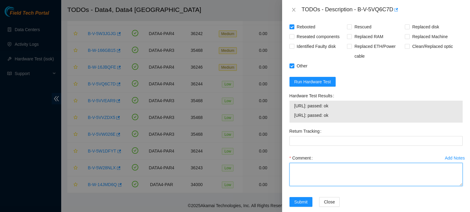
click at [309, 186] on textarea "Comment" at bounding box center [375, 174] width 173 height 23
paste textarea "Identified server S/N: CT-4190604-00409-N1, connected laptop: no signal, Led of…"
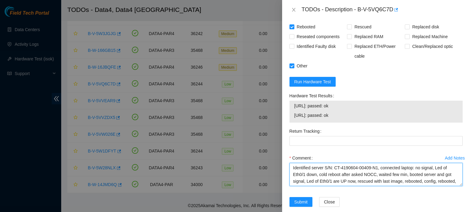
scroll to position [5, 0]
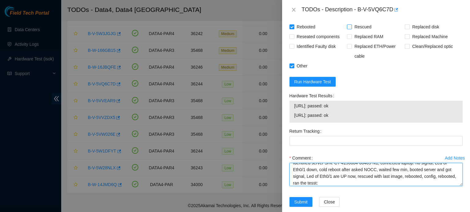
type textarea "Identified server S/N: CT-4190604-00409-N1, connected laptop: no signal, Led of…"
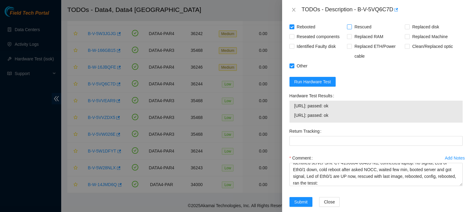
click at [352, 32] on span "Rescued" at bounding box center [363, 27] width 22 height 10
click at [350, 29] on input "Rescued" at bounding box center [349, 26] width 4 height 4
checkbox input "true"
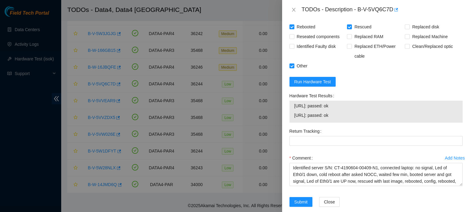
scroll to position [474, 0]
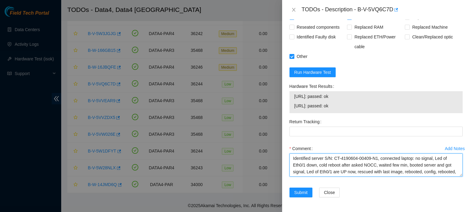
click at [441, 168] on textarea "Identified server S/N: CT-4190604-00409-N1, connected laptop: no signal, Led of…" at bounding box center [375, 165] width 173 height 23
paste textarea "B-V-5VQ6C7D:"
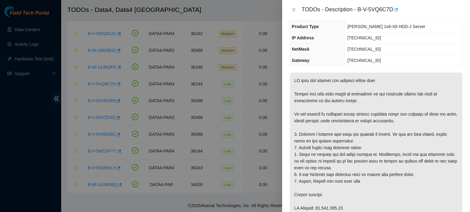
scroll to position [0, 0]
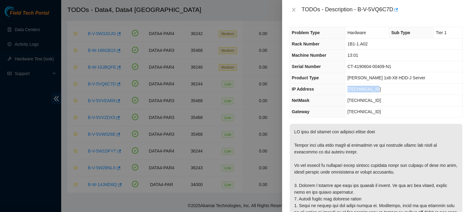
drag, startPoint x: 384, startPoint y: 87, endPoint x: 358, endPoint y: 87, distance: 26.3
click at [358, 87] on td "95.100.203.37" at bounding box center [403, 89] width 117 height 11
copy span "95.100.203.37"
drag, startPoint x: 394, startPoint y: 100, endPoint x: 357, endPoint y: 101, distance: 36.4
click at [357, 101] on td "255.255.255.128" at bounding box center [403, 100] width 117 height 11
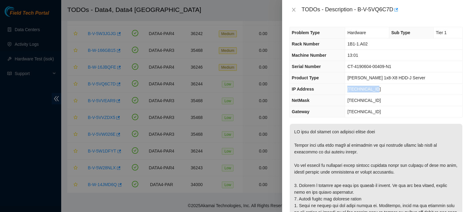
copy span "255.255.255.128"
drag, startPoint x: 383, startPoint y: 45, endPoint x: 356, endPoint y: 44, distance: 26.9
click at [356, 44] on td "1B1-1.A02" at bounding box center [403, 44] width 117 height 11
copy span "1B1-1.A02"
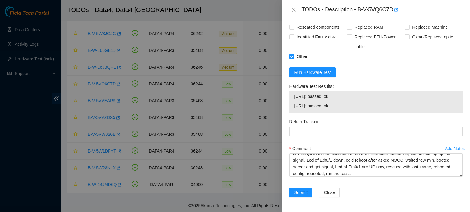
scroll to position [456, 0]
click at [319, 77] on button "Run Hardware Test" at bounding box center [312, 73] width 46 height 10
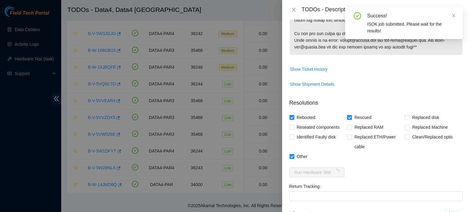
scroll to position [438, 0]
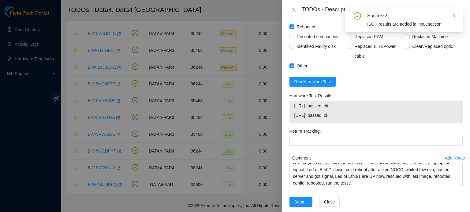
drag, startPoint x: 342, startPoint y: 141, endPoint x: 294, endPoint y: 142, distance: 48.6
click at [294, 119] on span "95.100.203.37: passed: ok" at bounding box center [375, 115] width 163 height 7
copy span "95.100.203.37: passed: ok"
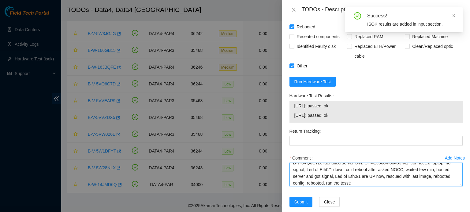
click at [358, 186] on textarea "B-V-5VQ6C7D: Identified server S/N: CT-4190604-00409-N1, connected laptop: no s…" at bounding box center [375, 174] width 173 height 23
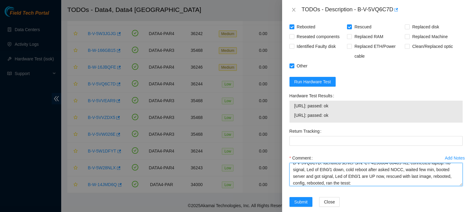
paste textarea "95.100.203.37: passed: ok"
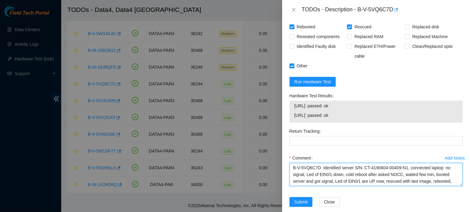
drag, startPoint x: 410, startPoint y: 208, endPoint x: 289, endPoint y: 190, distance: 122.4
click at [289, 190] on div "Add Notes Comment B-V-5VQ6C7D: Identified server S/N: CT-4190604-00409-N1, conn…" at bounding box center [376, 175] width 178 height 44
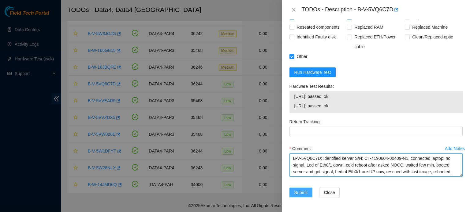
type textarea "B-V-5VQ6C7D: Identified server S/N: CT-4190604-00409-N1, connected laptop: no s…"
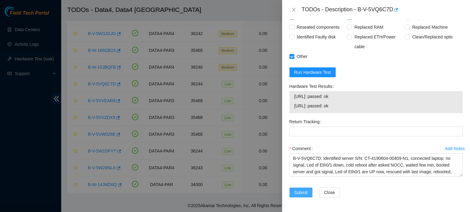
click at [303, 191] on span "Submit" at bounding box center [300, 193] width 13 height 7
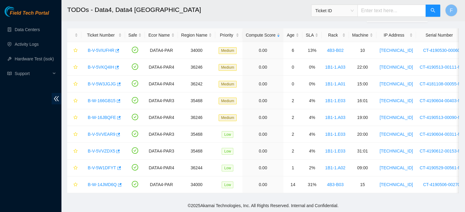
scroll to position [168, 0]
